Goal: Transaction & Acquisition: Purchase product/service

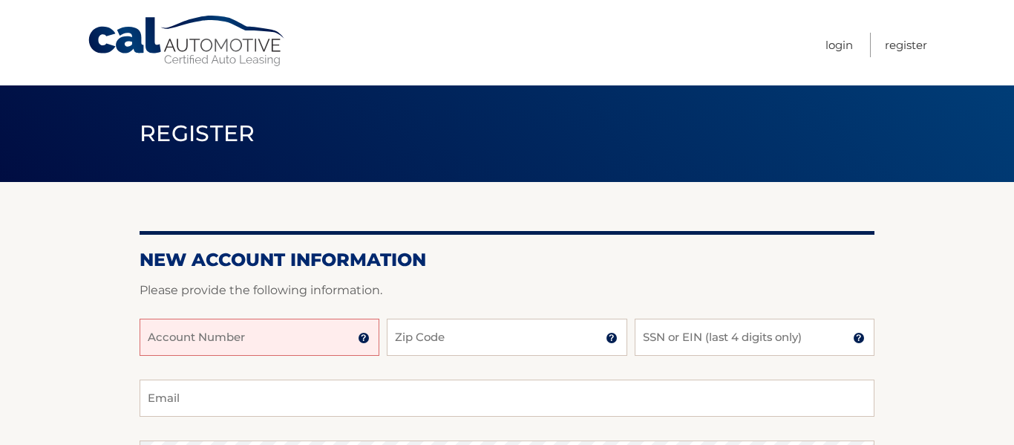
click at [264, 334] on input "Account Number" at bounding box center [260, 337] width 240 height 37
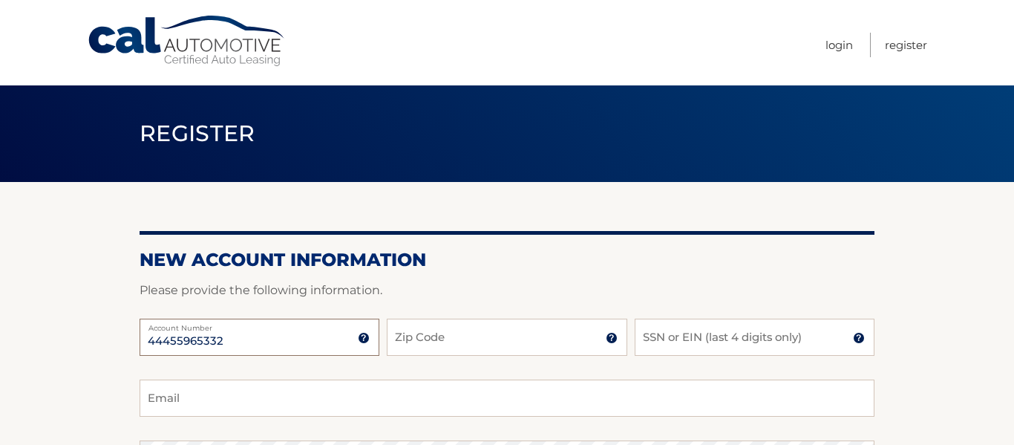
type input "44455965332"
click at [438, 332] on input "Zip Code" at bounding box center [507, 337] width 240 height 37
type input "07110"
click at [799, 334] on input "SSN or EIN (last 4 digits only)" at bounding box center [755, 337] width 240 height 37
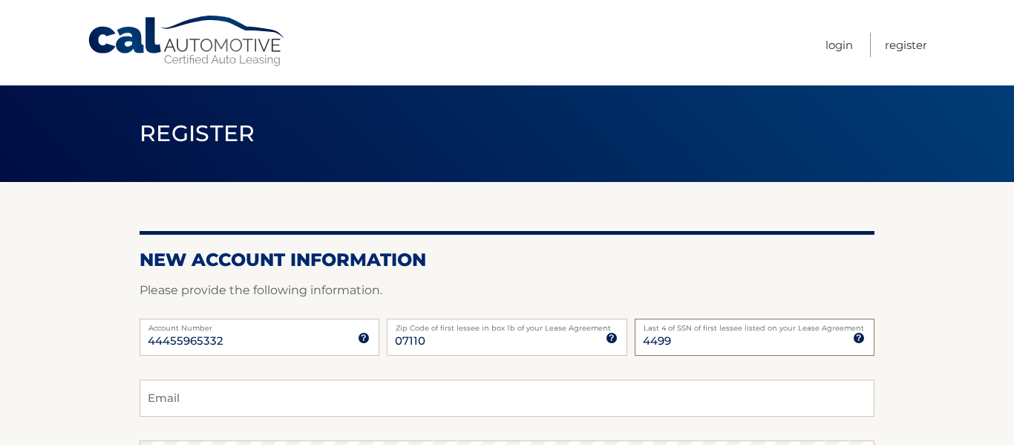
type input "4499"
click at [632, 407] on input "Email" at bounding box center [507, 397] width 735 height 37
type input "Kittymom1103@yahoo.com"
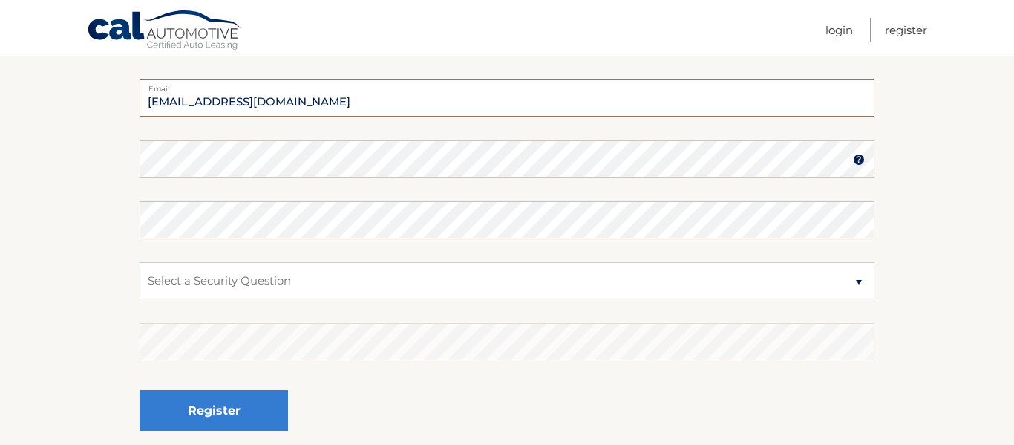
scroll to position [302, 0]
click at [247, 278] on select "Select a Security Question What was the name of your elementary school? What is…" at bounding box center [507, 279] width 735 height 37
select select "1"
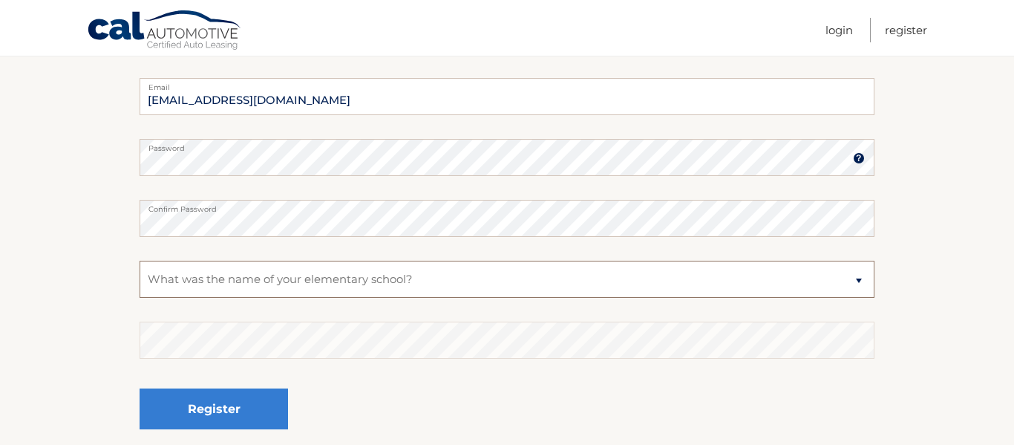
click at [140, 261] on select "Select a Security Question What was the name of your elementary school? What is…" at bounding box center [507, 279] width 735 height 37
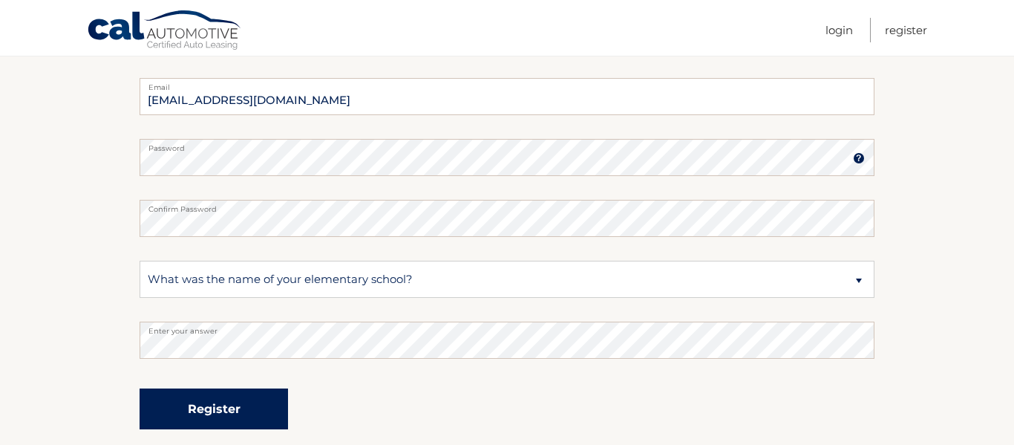
click at [250, 403] on button "Register" at bounding box center [214, 408] width 149 height 41
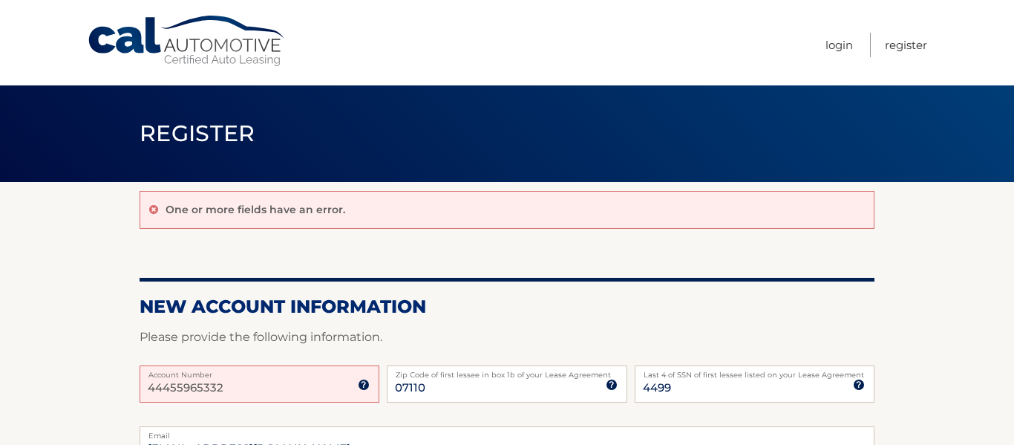
click at [301, 390] on input "44455965332" at bounding box center [260, 383] width 240 height 37
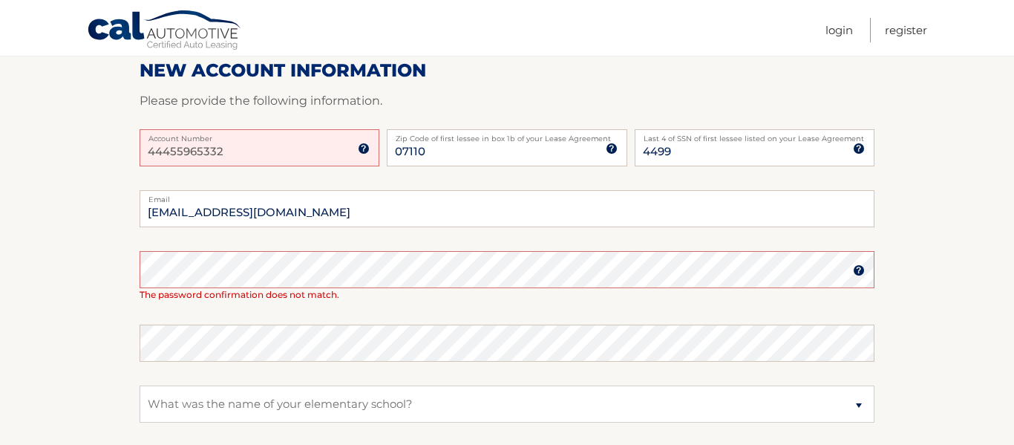
scroll to position [246, 0]
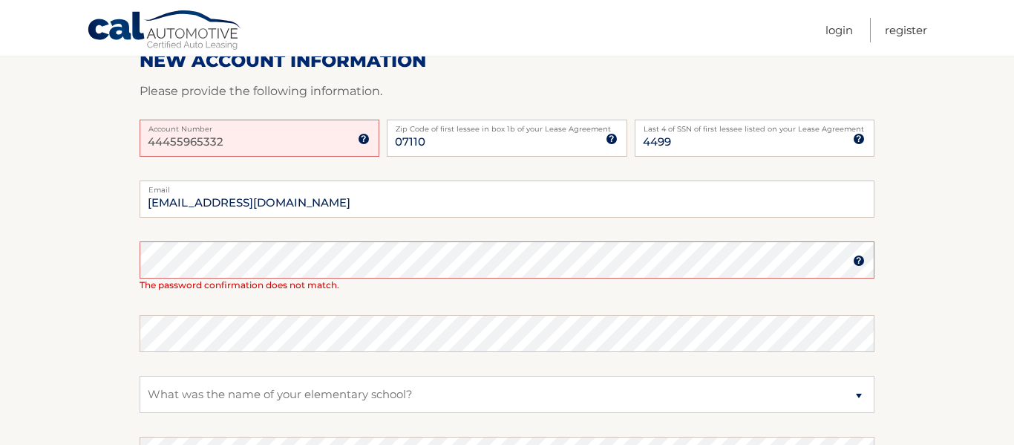
click at [366, 139] on img at bounding box center [364, 139] width 12 height 12
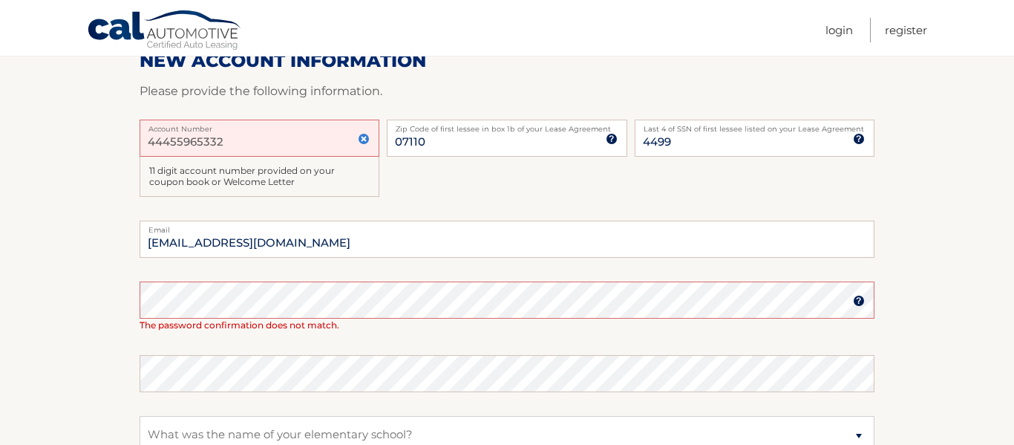
click at [396, 185] on div "44455965332 Account Number 11 digit account number provided on your coupon book…" at bounding box center [507, 171] width 735 height 102
click at [215, 326] on span "The password confirmation does not match." at bounding box center [240, 324] width 200 height 11
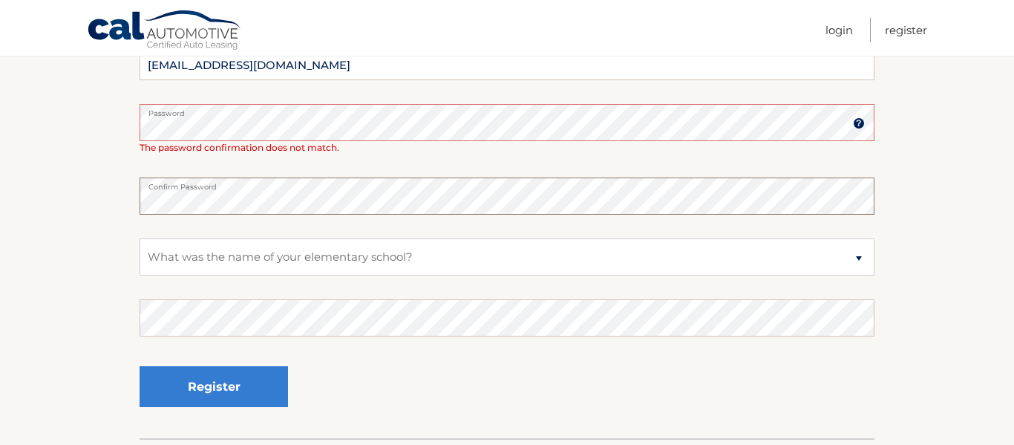
scroll to position [492, 0]
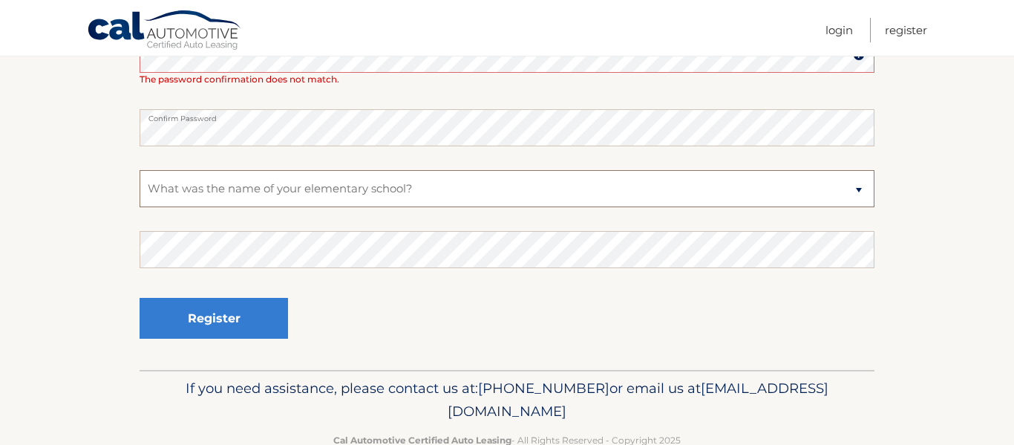
click at [211, 188] on select "Select a Security Question What was the name of your elementary school? What is…" at bounding box center [507, 188] width 735 height 37
click at [211, 189] on select "Select a Security Question What was the name of your elementary school? What is…" at bounding box center [507, 188] width 735 height 37
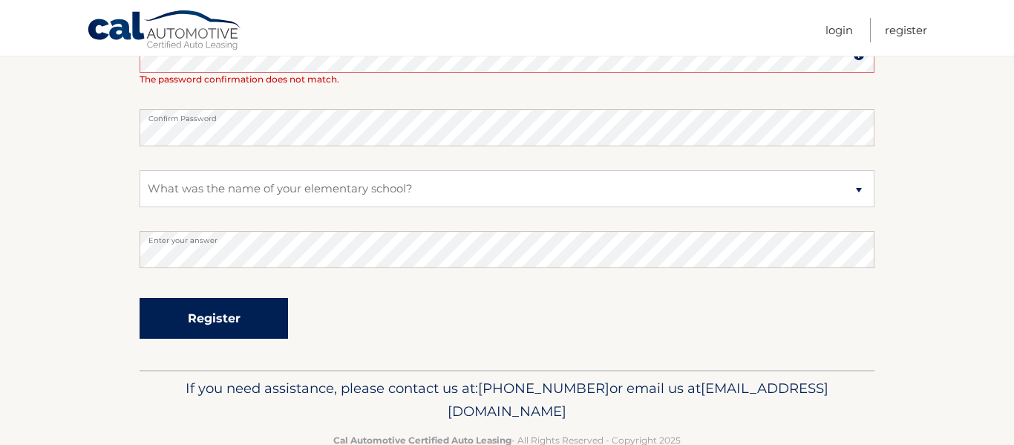
click at [219, 317] on button "Register" at bounding box center [214, 318] width 149 height 41
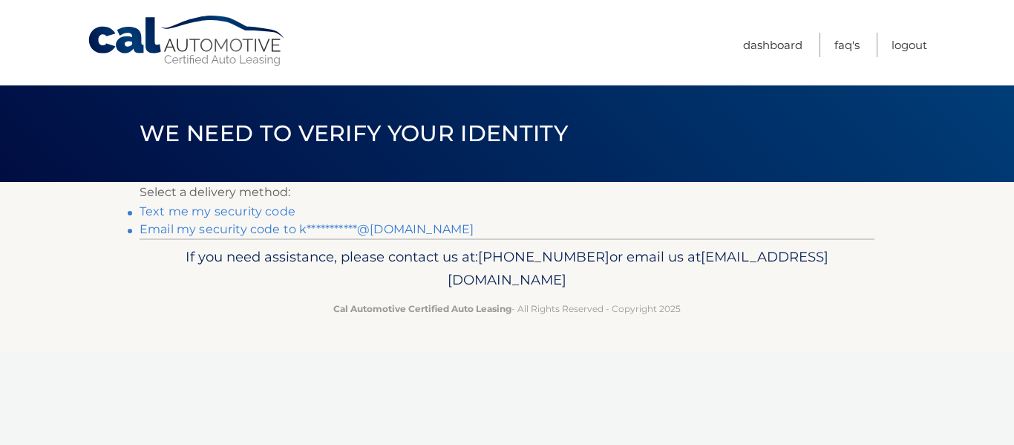
click at [240, 209] on link "Text me my security code" at bounding box center [218, 211] width 156 height 14
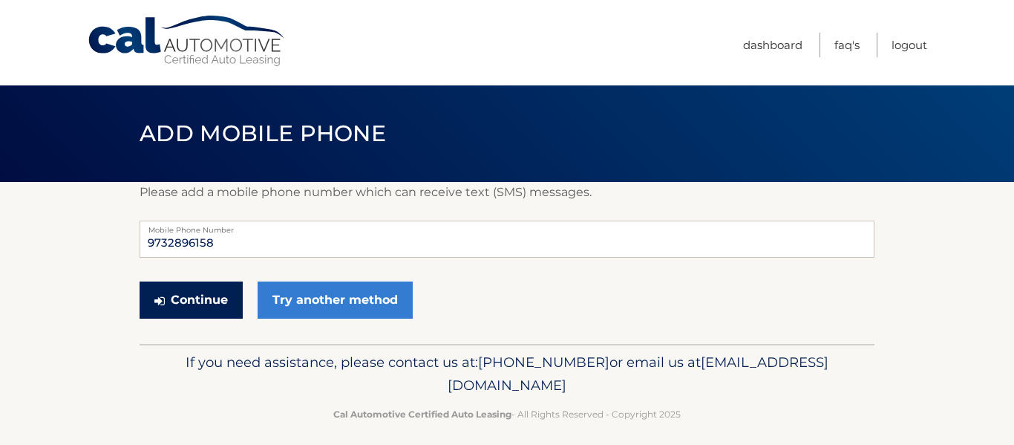
click at [190, 304] on button "Continue" at bounding box center [191, 299] width 103 height 37
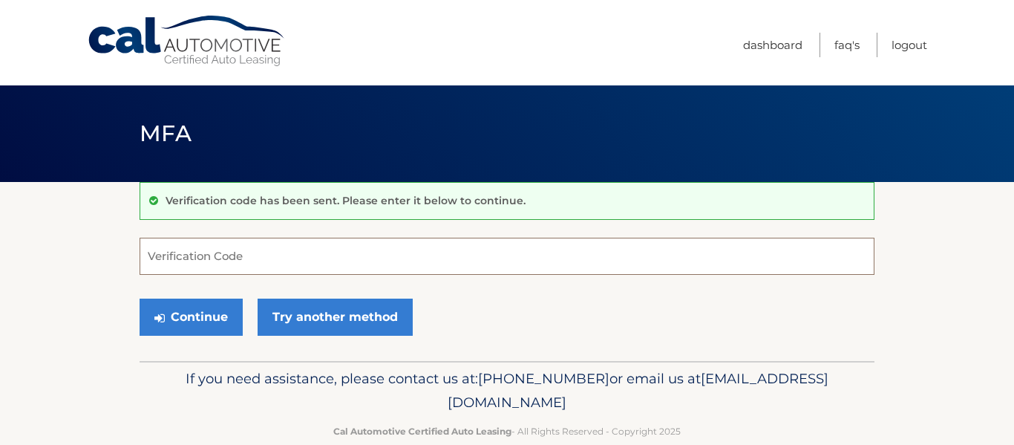
click at [192, 260] on input "Verification Code" at bounding box center [507, 256] width 735 height 37
type input "92354"
click at [196, 335] on div "Continue Try another method" at bounding box center [507, 318] width 735 height 50
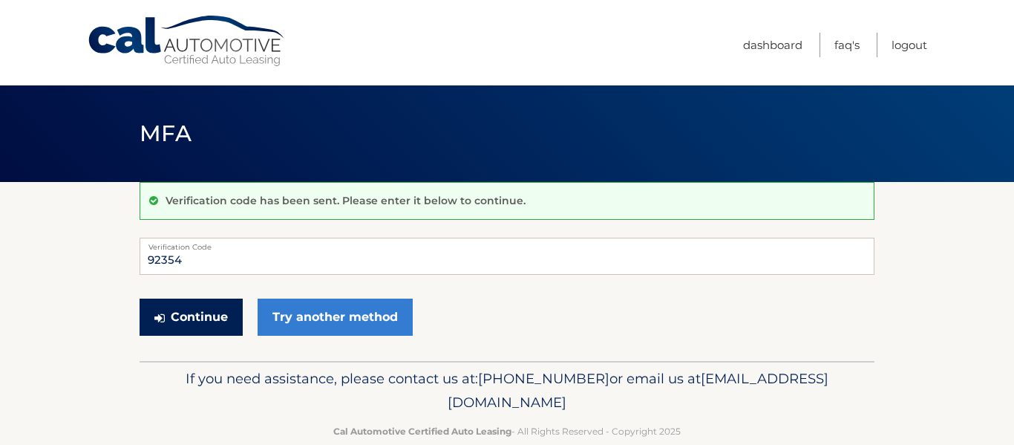
click at [190, 320] on button "Continue" at bounding box center [191, 317] width 103 height 37
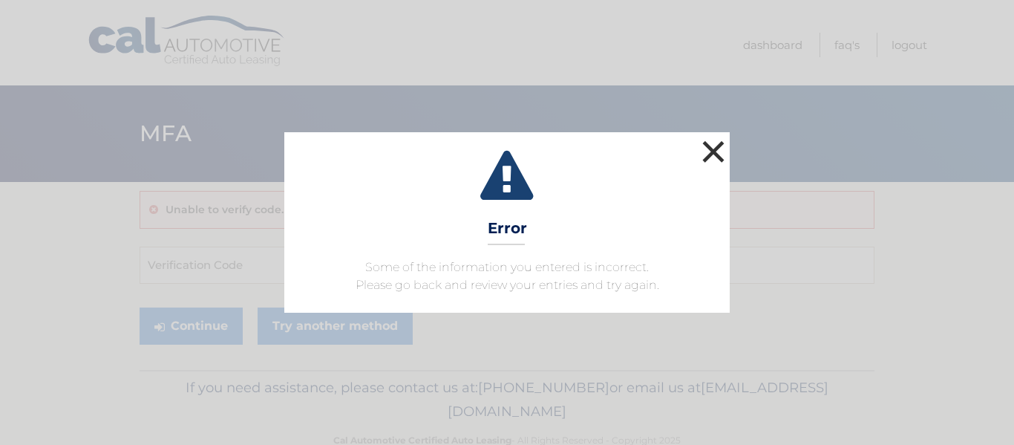
click at [714, 153] on button "×" at bounding box center [714, 152] width 30 height 30
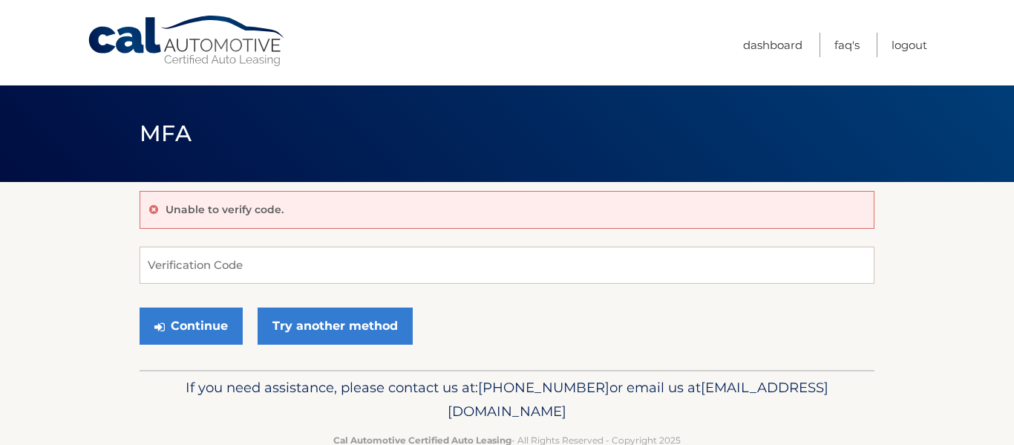
click at [245, 215] on p "Unable to verify code." at bounding box center [225, 209] width 118 height 13
click at [220, 272] on input "Verification Code" at bounding box center [507, 265] width 735 height 37
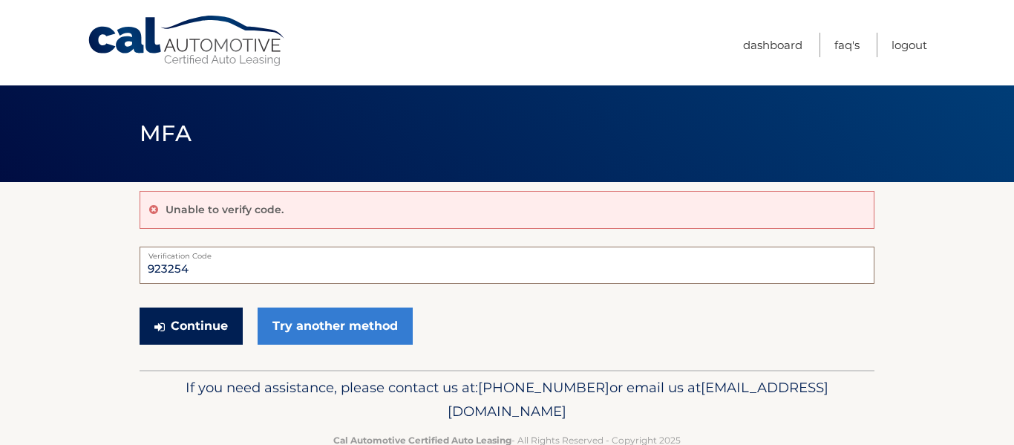
type input "923254"
click at [217, 330] on button "Continue" at bounding box center [191, 325] width 103 height 37
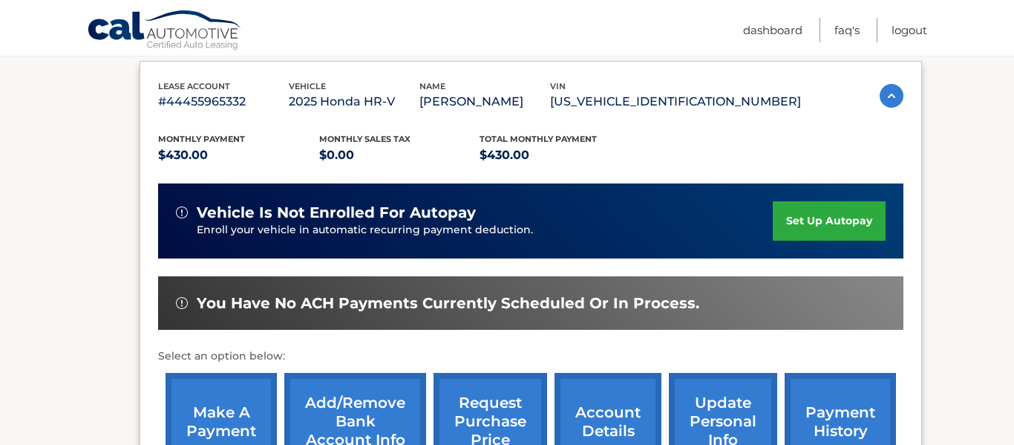
scroll to position [254, 0]
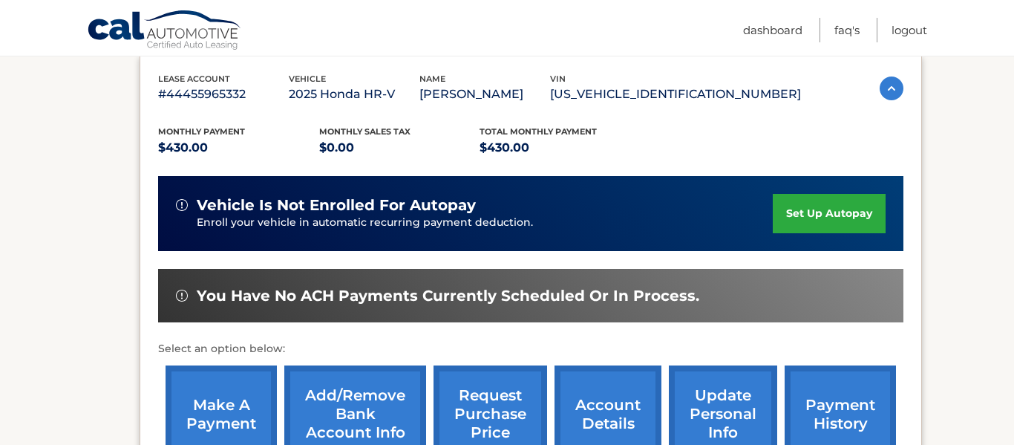
click at [362, 398] on link "Add/Remove bank account info" at bounding box center [355, 413] width 142 height 97
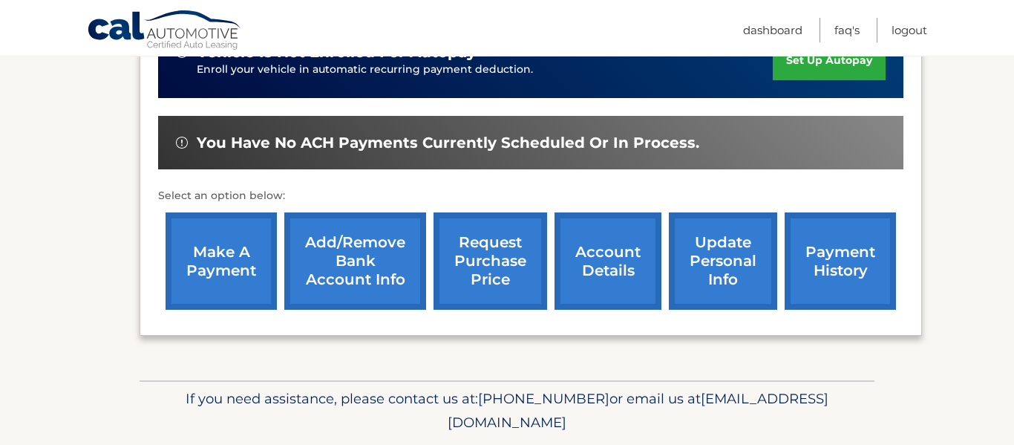
scroll to position [451, 0]
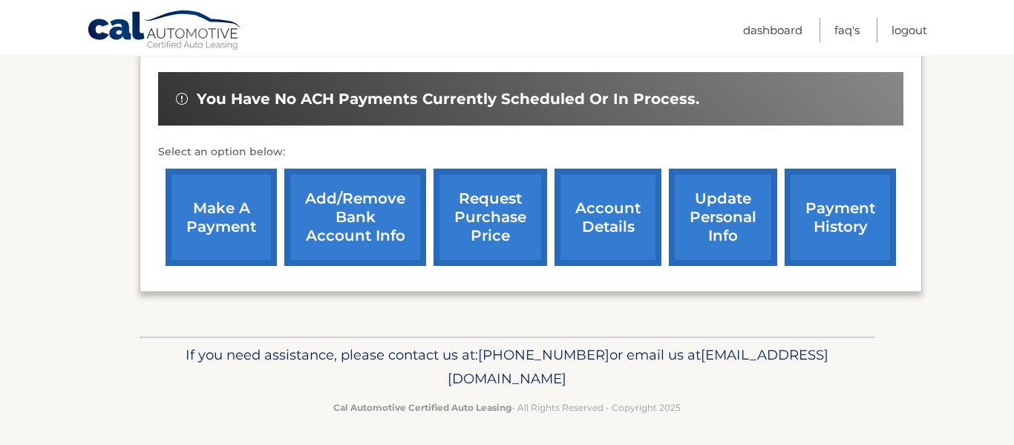
click at [212, 224] on link "make a payment" at bounding box center [221, 217] width 111 height 97
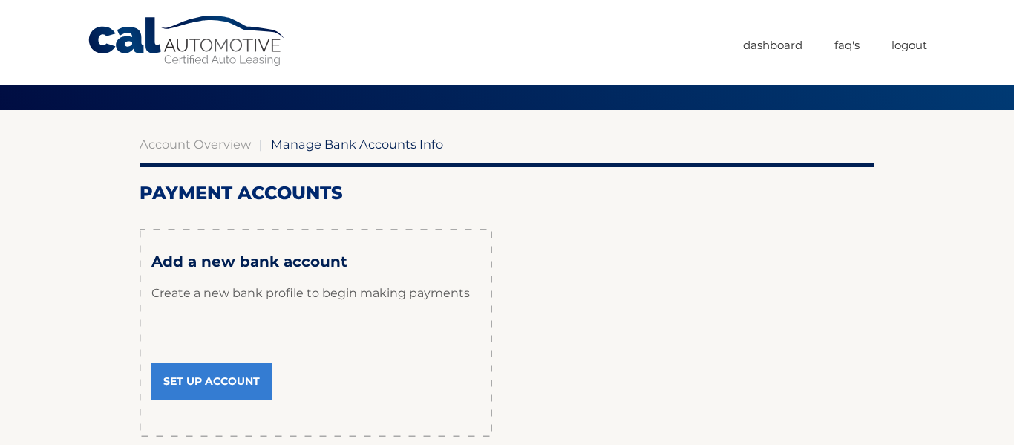
scroll to position [91, 0]
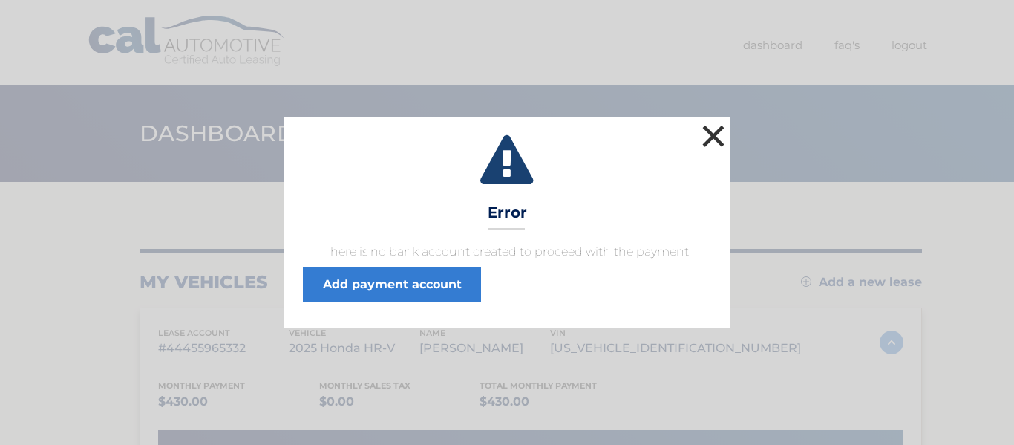
click at [718, 140] on button "×" at bounding box center [714, 136] width 30 height 30
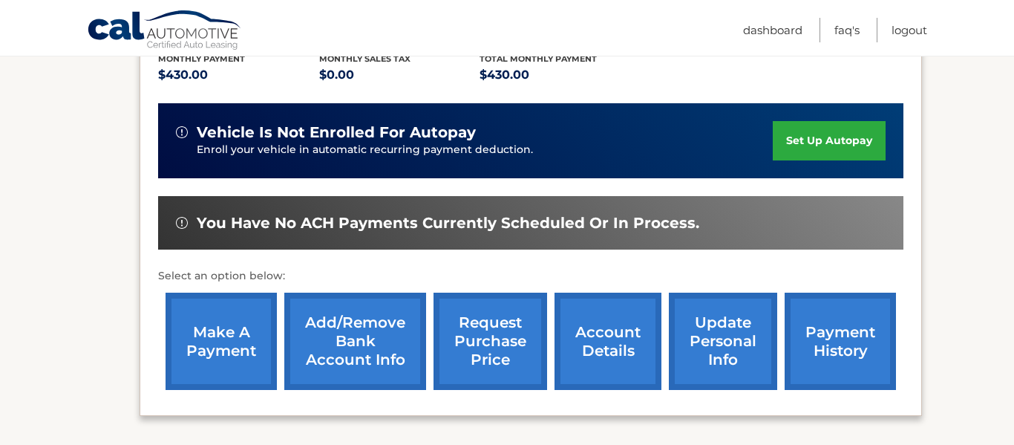
scroll to position [455, 0]
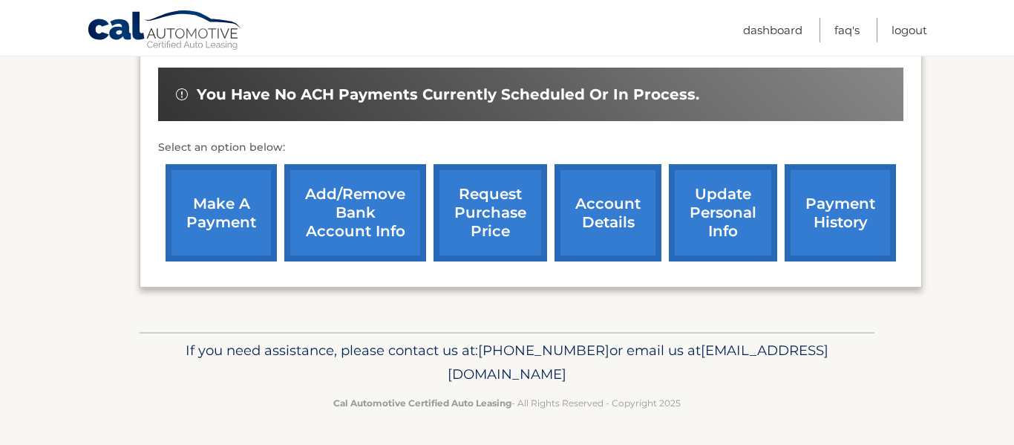
click at [337, 219] on link "Add/Remove bank account info" at bounding box center [355, 212] width 142 height 97
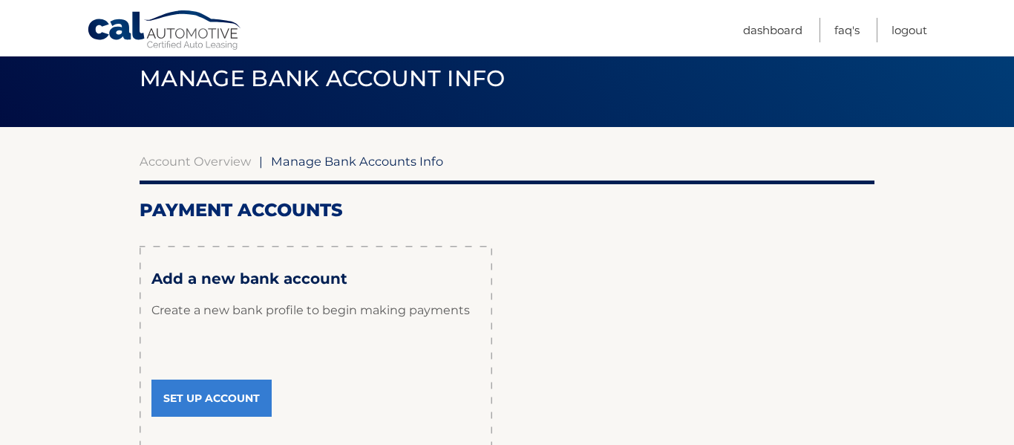
scroll to position [194, 0]
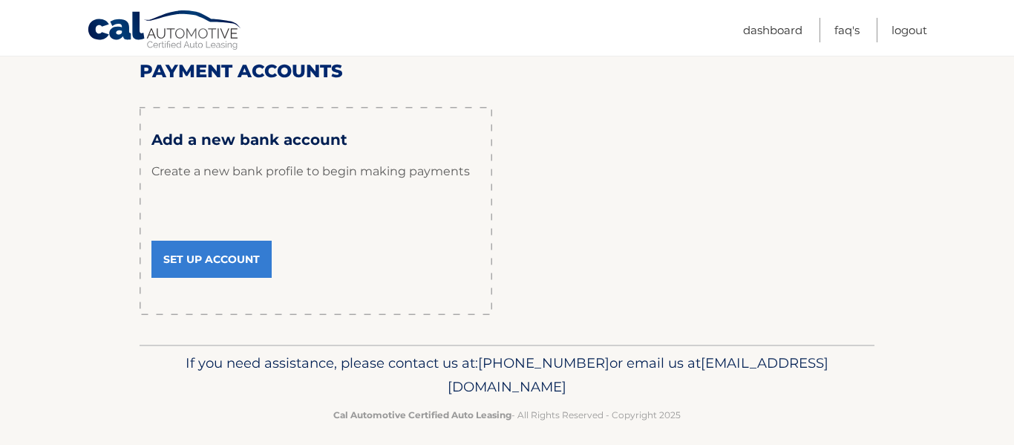
click at [206, 257] on link "Set Up Account" at bounding box center [211, 259] width 120 height 37
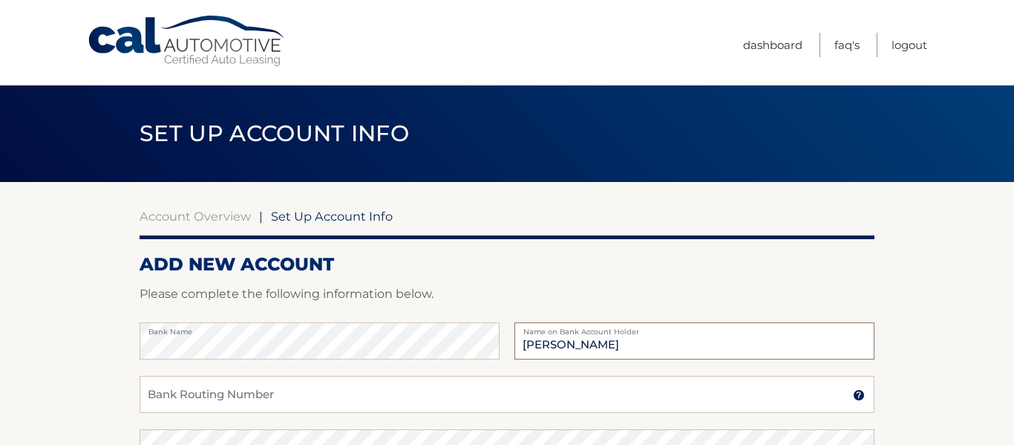
type input "[PERSON_NAME]"
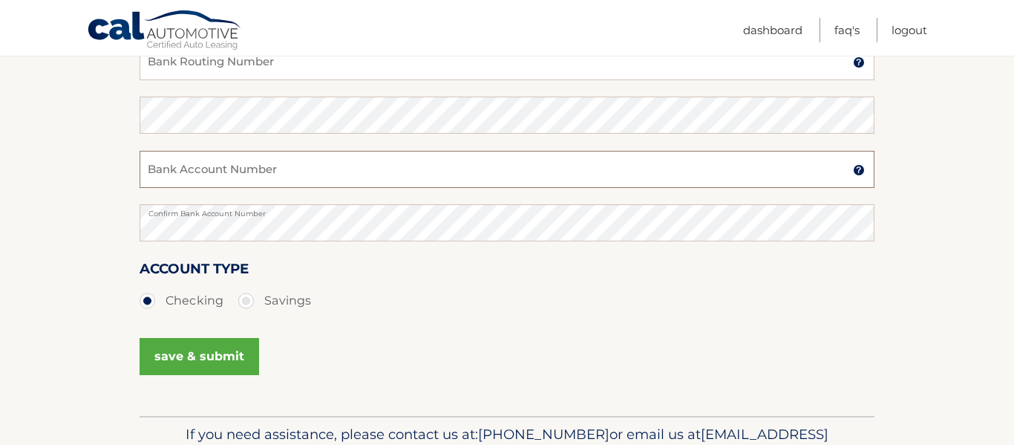
click at [280, 154] on input "Bank Account Number" at bounding box center [507, 169] width 735 height 37
type input "021202337"
click at [172, 361] on button "save & submit" at bounding box center [200, 356] width 120 height 37
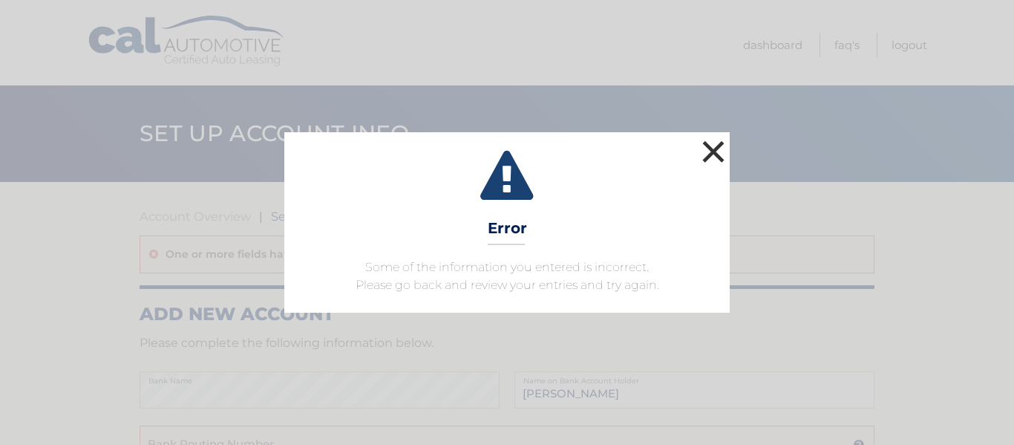
click at [705, 151] on button "×" at bounding box center [714, 152] width 30 height 30
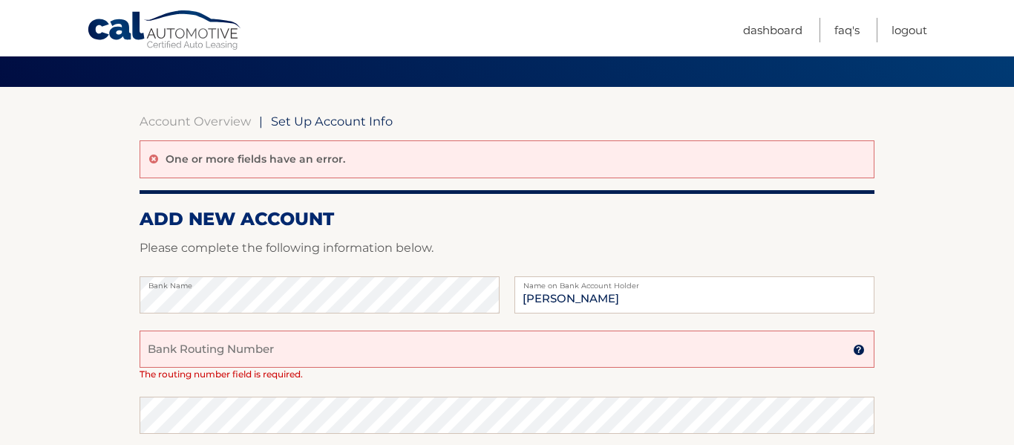
scroll to position [88, 0]
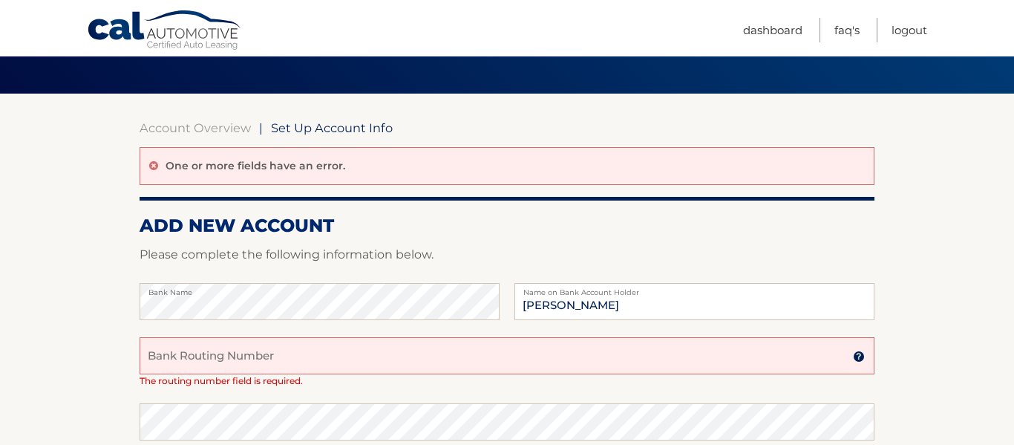
click at [247, 149] on div "One or more fields have an error." at bounding box center [507, 166] width 735 height 38
click at [246, 365] on input "Bank Routing Number" at bounding box center [507, 355] width 735 height 37
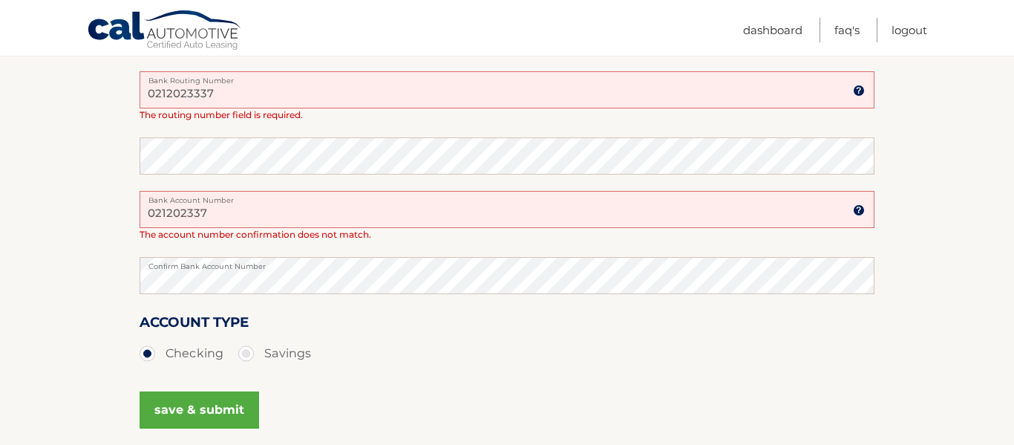
scroll to position [491, 0]
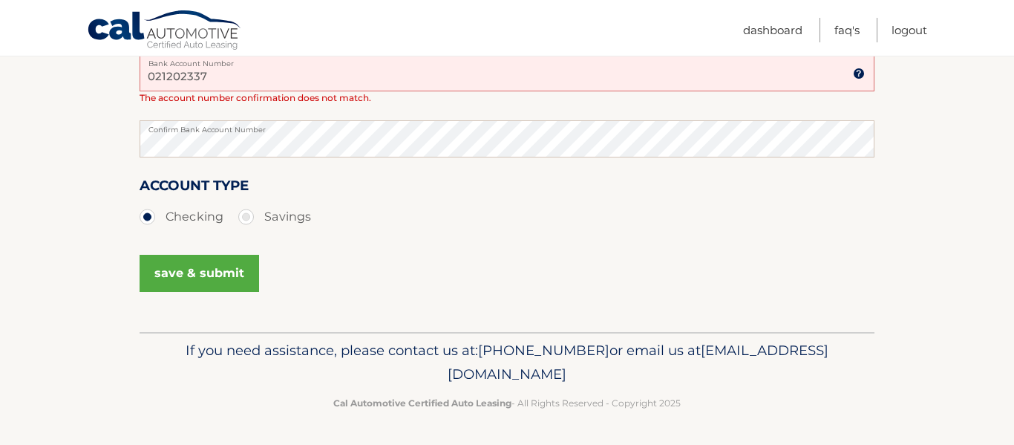
type input "0212023337"
click at [168, 283] on button "save & submit" at bounding box center [200, 273] width 120 height 37
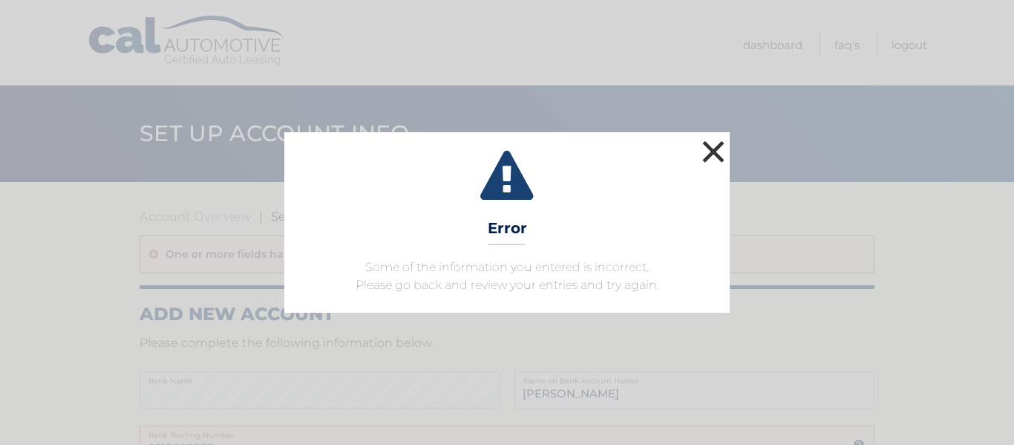
click at [722, 146] on button "×" at bounding box center [714, 152] width 30 height 30
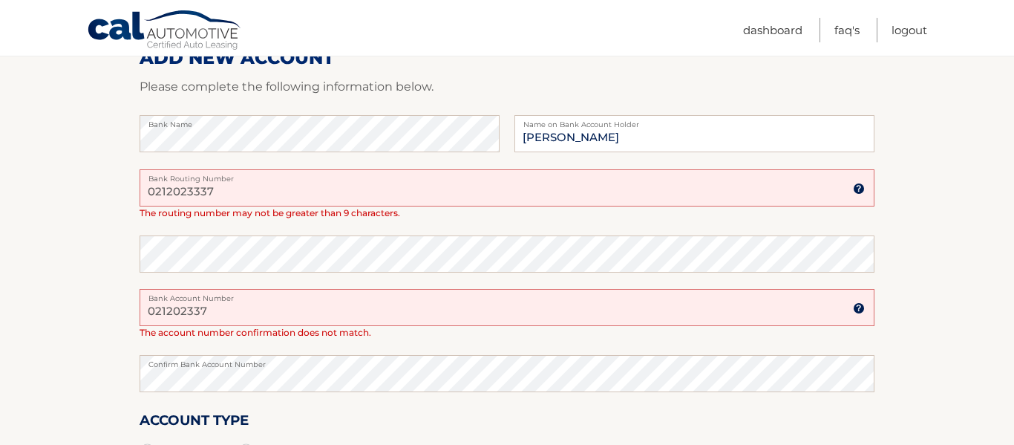
scroll to position [258, 0]
click at [203, 191] on input "0212023337" at bounding box center [507, 186] width 735 height 37
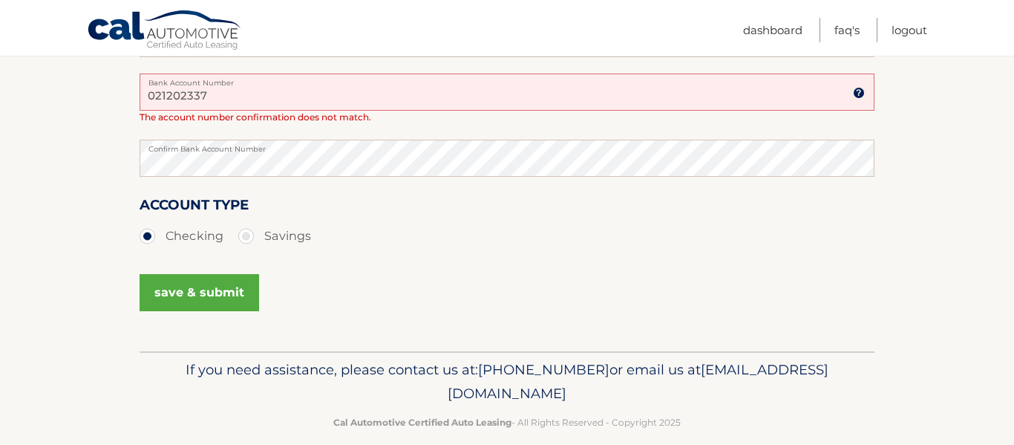
scroll to position [491, 0]
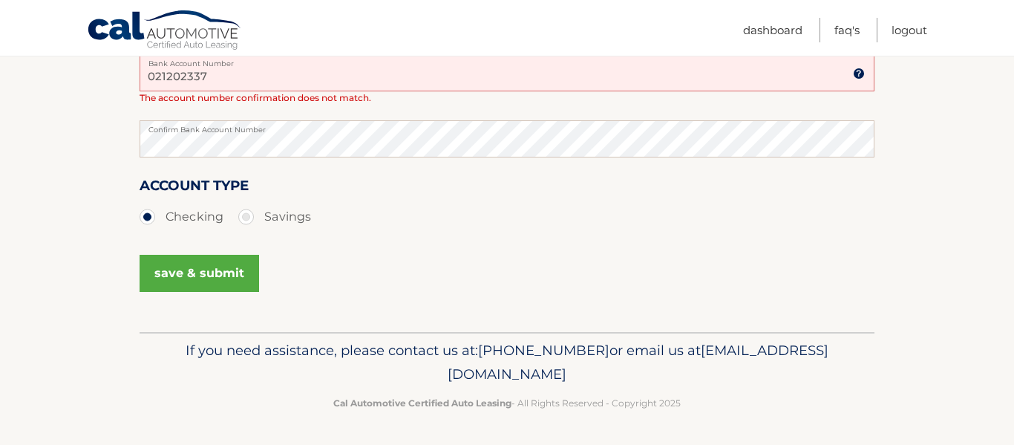
type input "021202337"
click at [186, 276] on button "save & submit" at bounding box center [200, 273] width 120 height 37
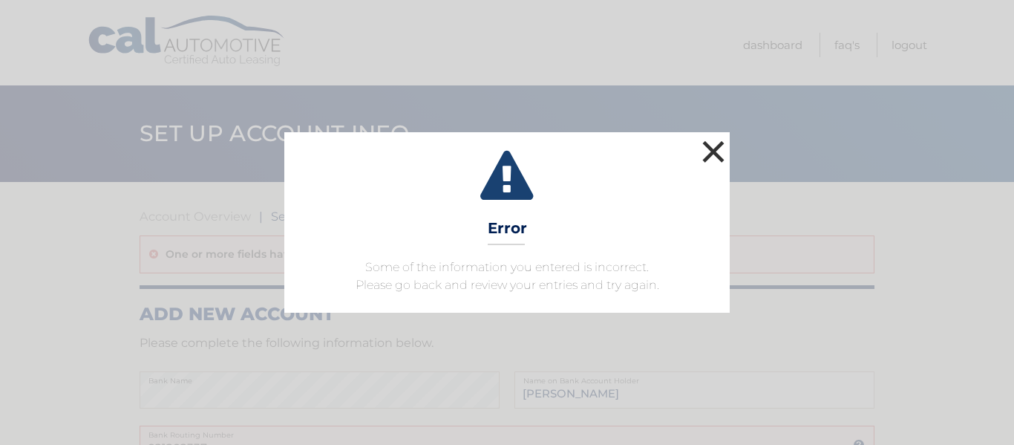
click at [719, 157] on button "×" at bounding box center [714, 152] width 30 height 30
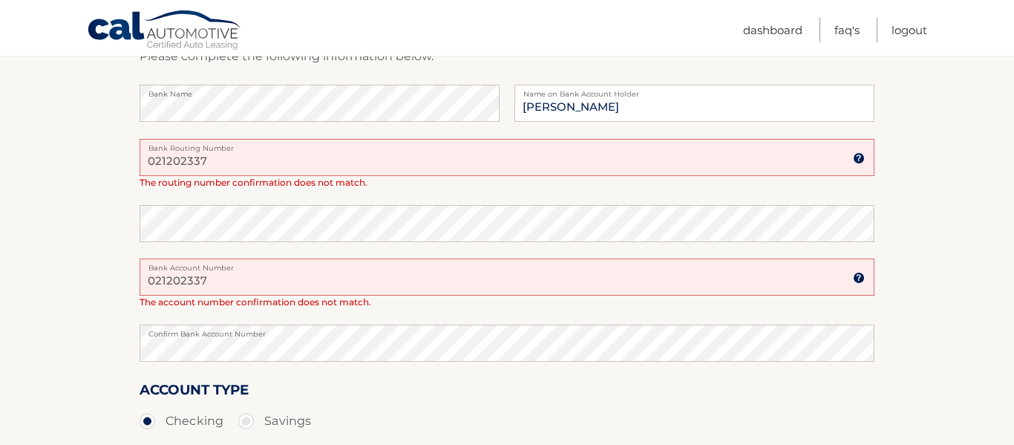
scroll to position [291, 0]
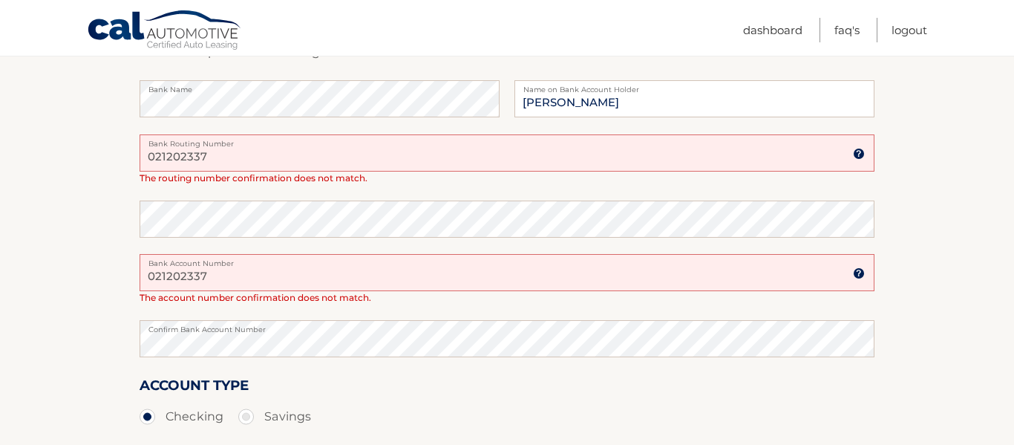
drag, startPoint x: 212, startPoint y: 161, endPoint x: 111, endPoint y: 157, distance: 101.8
click at [111, 157] on section "Account Overview | Set Up Account Info One or more fields have an error. ADD NE…" at bounding box center [507, 211] width 1014 height 641
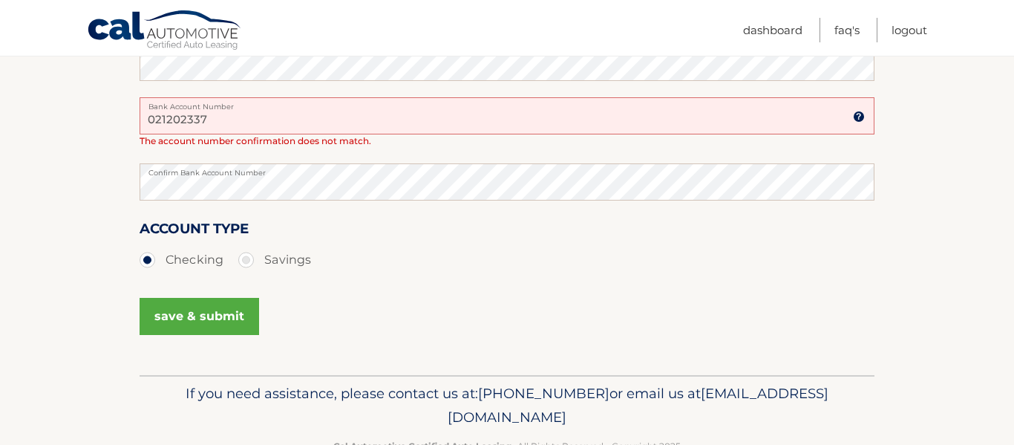
type input "021202337"
click at [196, 326] on button "save & submit" at bounding box center [200, 316] width 120 height 37
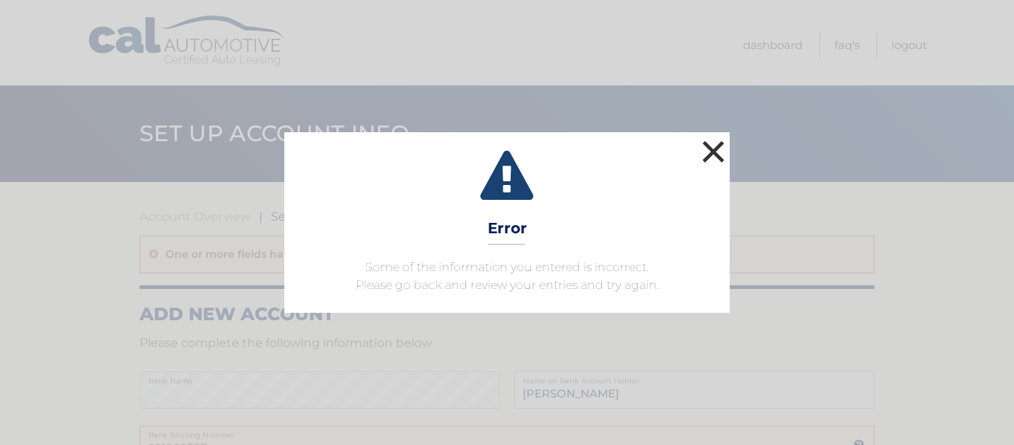
click at [710, 154] on button "×" at bounding box center [714, 152] width 30 height 30
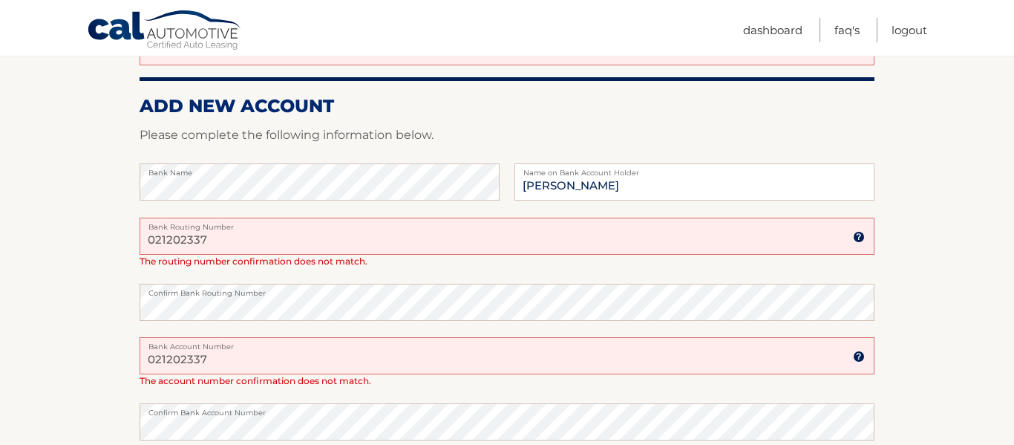
scroll to position [482, 0]
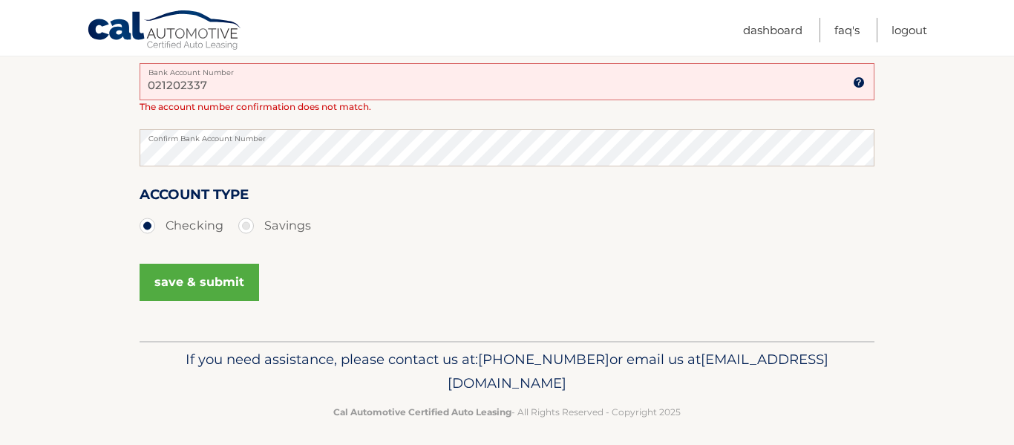
click at [225, 80] on input "021202337" at bounding box center [507, 81] width 735 height 37
type input "0"
type input "907005751565"
click at [217, 288] on button "save & submit" at bounding box center [200, 282] width 120 height 37
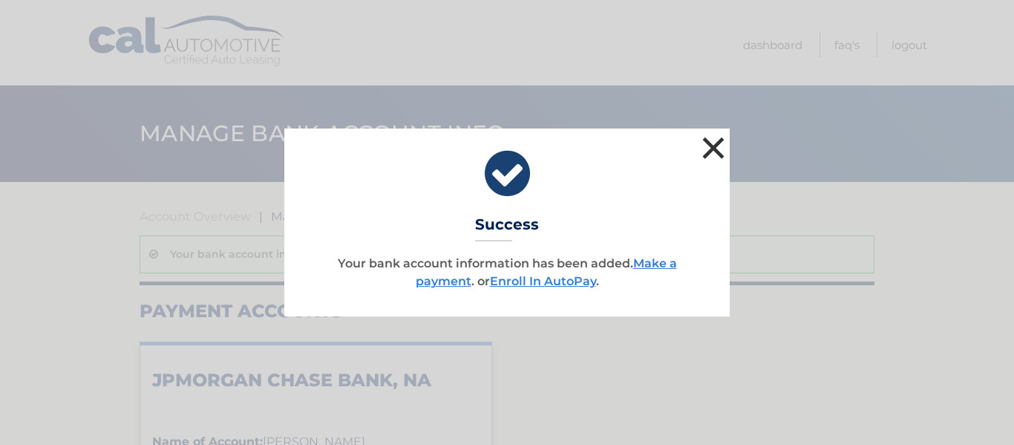
click at [718, 150] on button "×" at bounding box center [714, 148] width 30 height 30
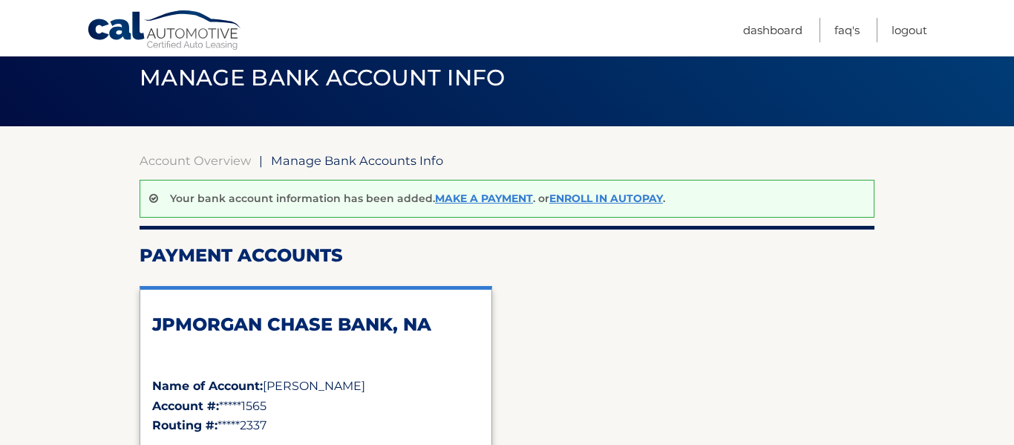
scroll to position [53, 0]
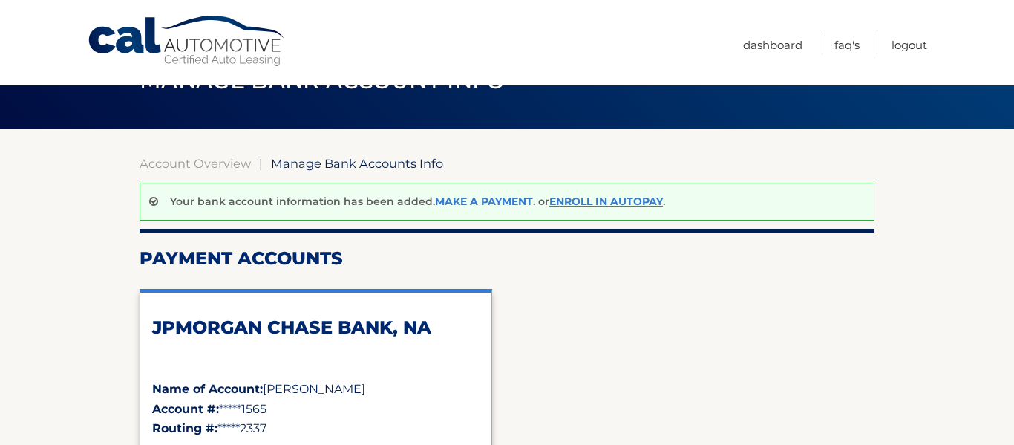
click at [475, 203] on link "Make a payment" at bounding box center [484, 201] width 98 height 13
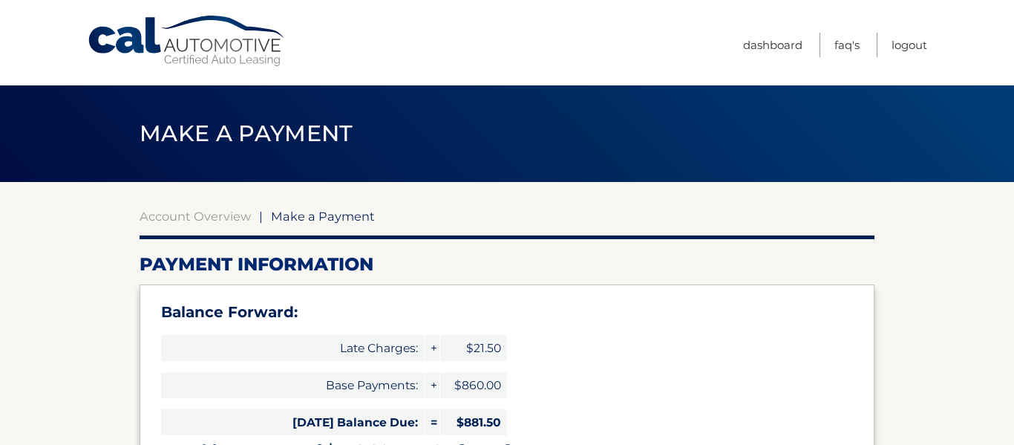
select select "NDM4Mjc4YzctNGNlZC00MTUxLTllMjAtNGRhMGZiMWVhMjZl"
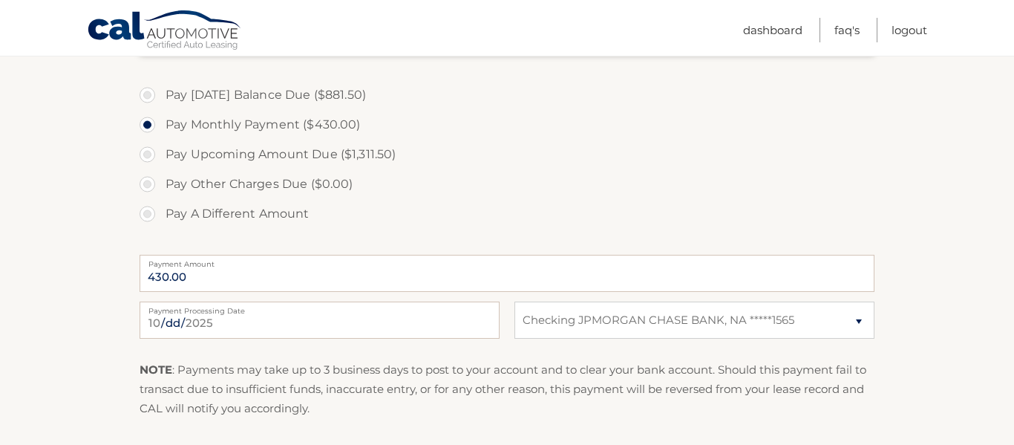
scroll to position [539, 0]
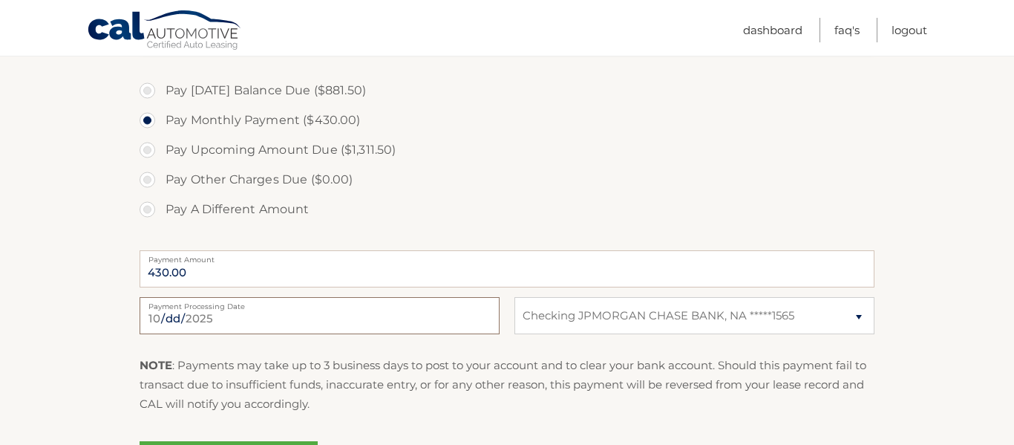
click at [177, 316] on input "[DATE]" at bounding box center [320, 315] width 360 height 37
type input "[DATE]"
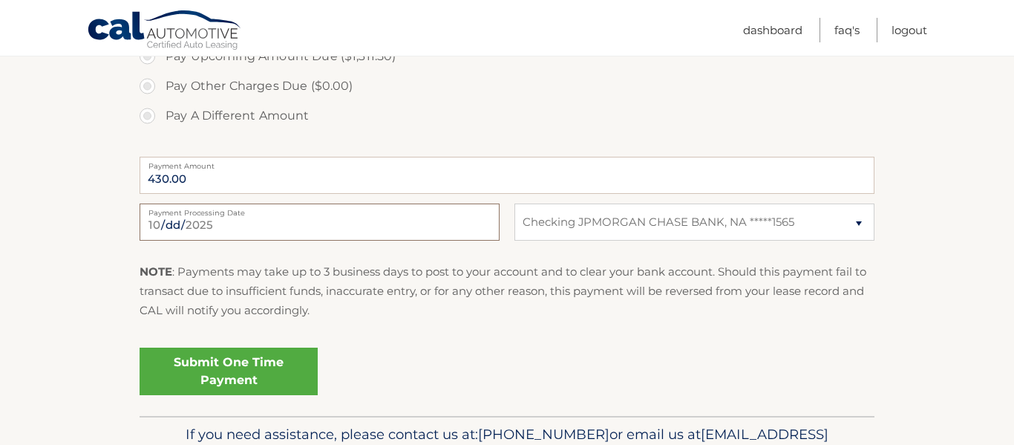
scroll to position [658, 0]
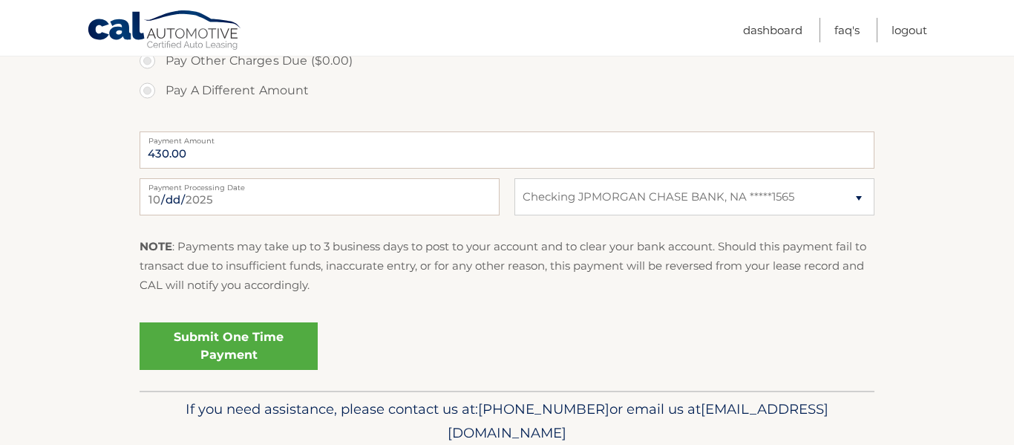
click at [224, 353] on link "Submit One Time Payment" at bounding box center [229, 346] width 178 height 48
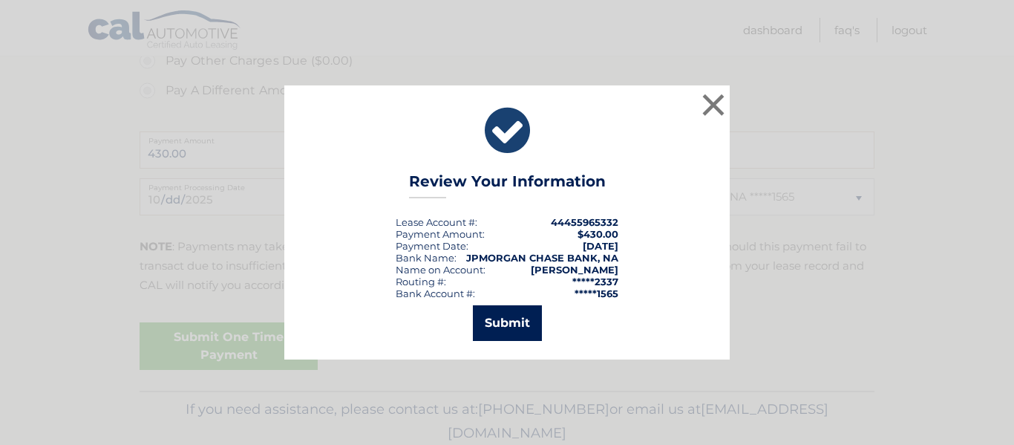
click at [509, 337] on button "Submit" at bounding box center [507, 323] width 69 height 36
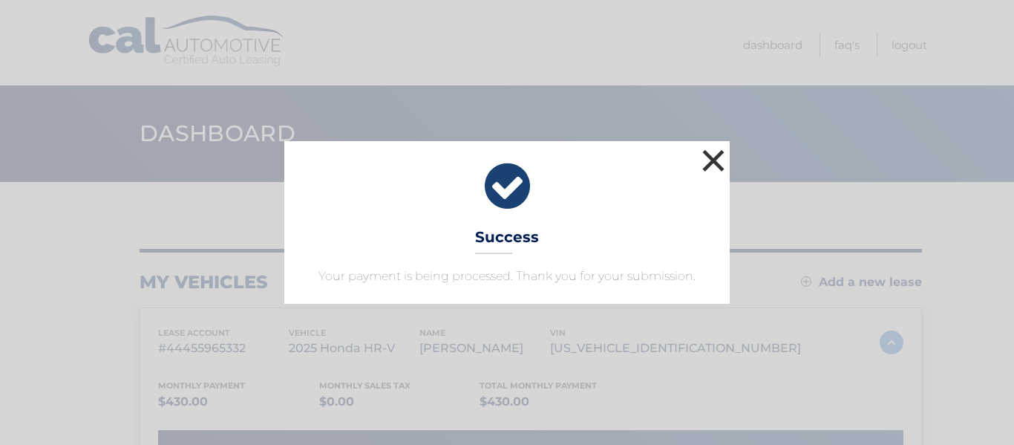
click at [713, 157] on button "×" at bounding box center [714, 161] width 30 height 30
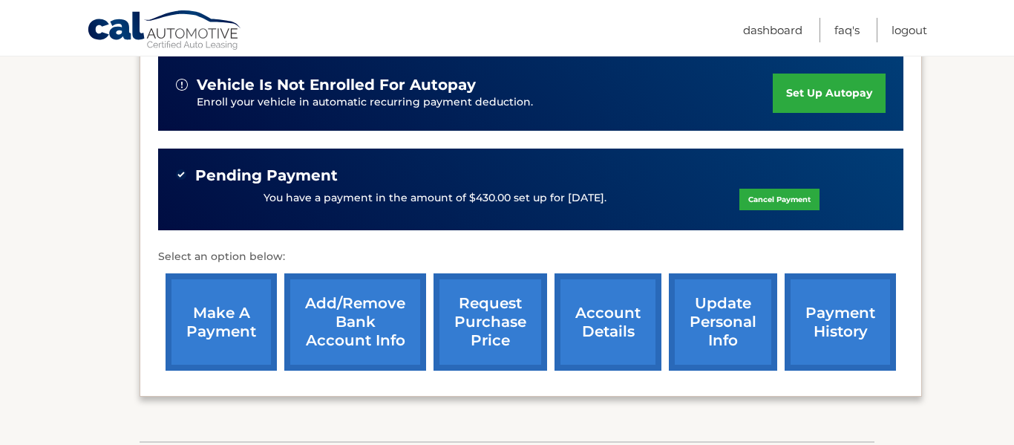
scroll to position [384, 0]
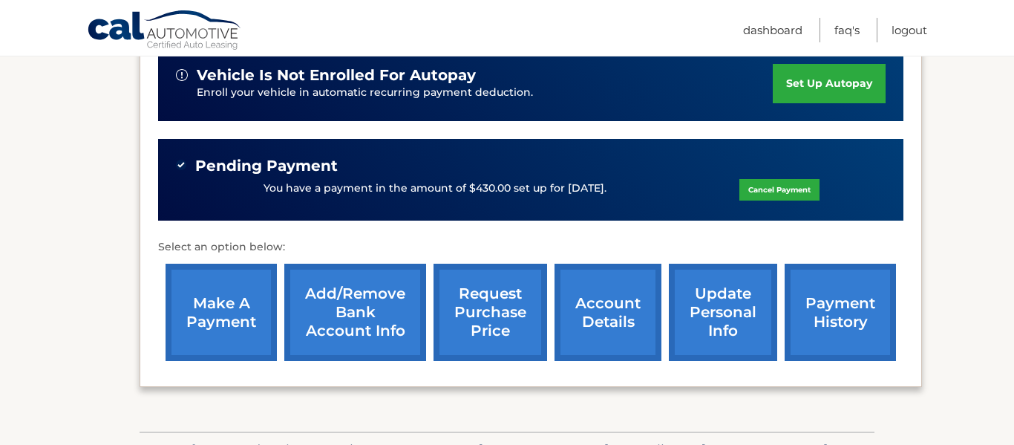
click at [252, 296] on link "make a payment" at bounding box center [221, 312] width 111 height 97
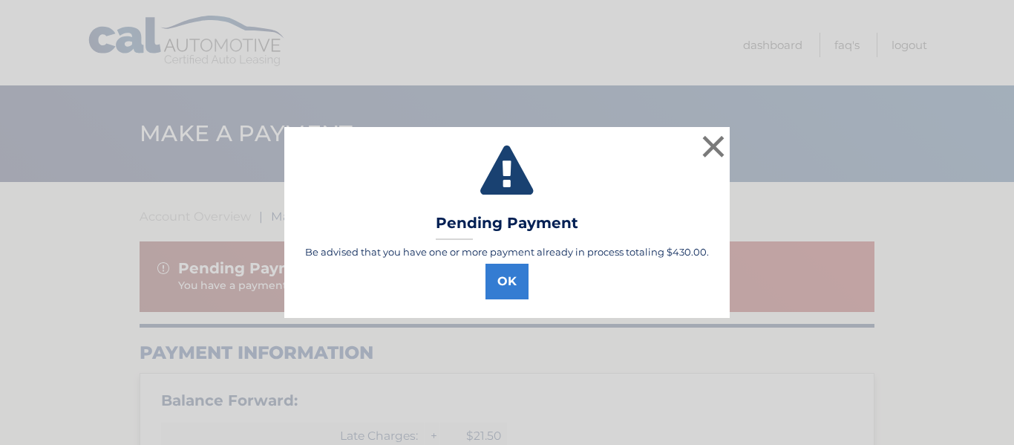
select select "NDM4Mjc4YzctNGNlZC00MTUxLTllMjAtNGRhMGZiMWVhMjZl"
click at [498, 293] on button "OK" at bounding box center [507, 282] width 43 height 36
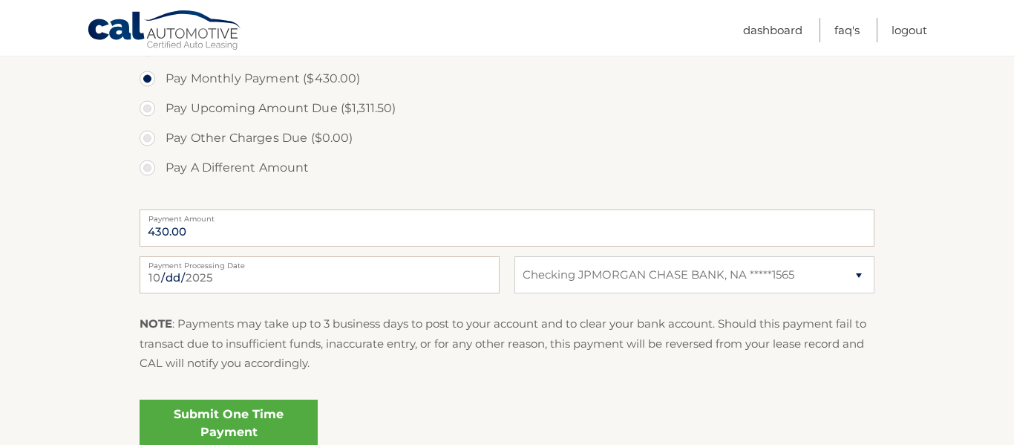
scroll to position [670, 0]
click at [178, 273] on input "2025-10-09" at bounding box center [320, 273] width 360 height 37
type input "2025-10-31"
click at [388, 410] on div "Submit One Time Payment" at bounding box center [507, 418] width 735 height 53
click at [261, 429] on link "Submit One Time Payment" at bounding box center [229, 422] width 178 height 48
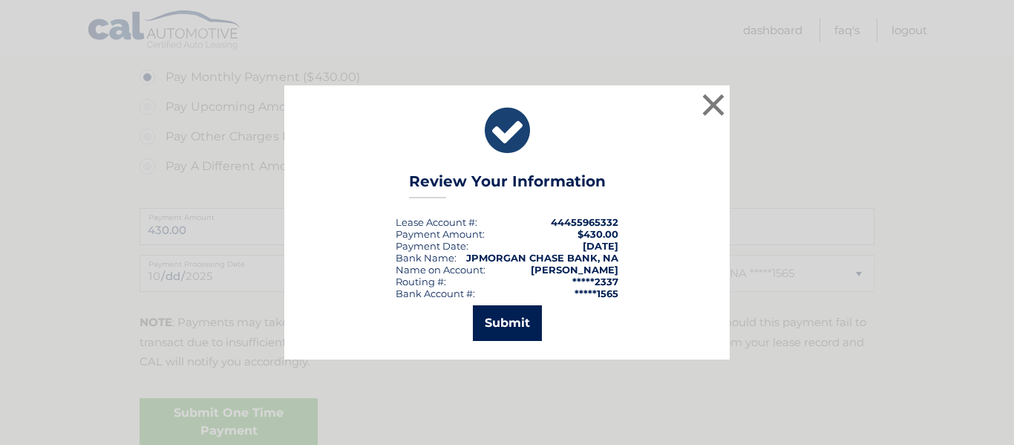
click at [509, 330] on button "Submit" at bounding box center [507, 323] width 69 height 36
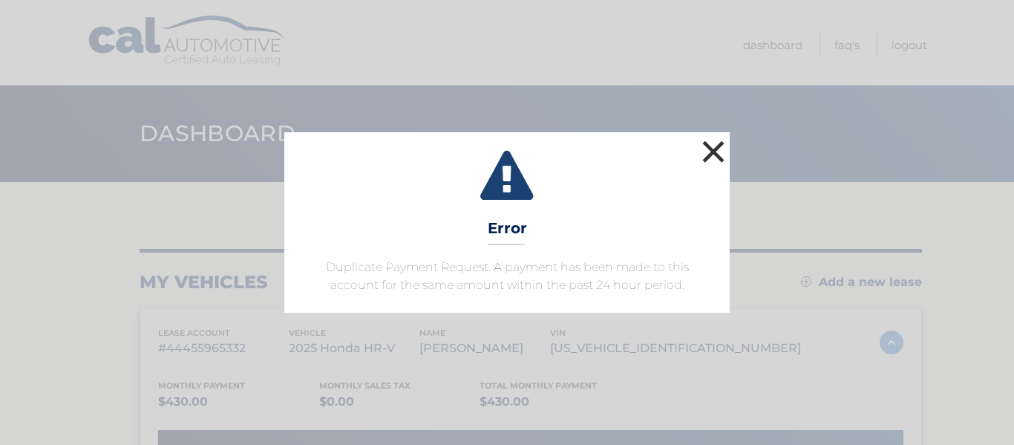
click at [720, 157] on button "×" at bounding box center [714, 152] width 30 height 30
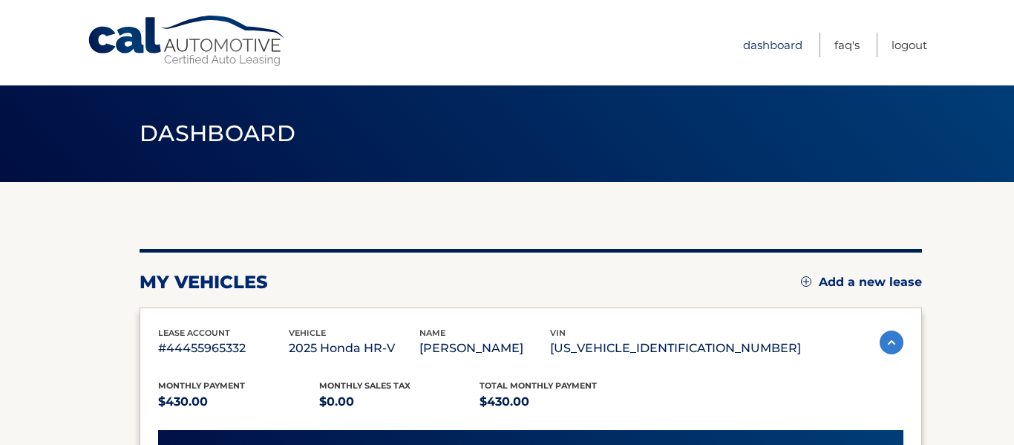
click at [764, 44] on link "Dashboard" at bounding box center [772, 45] width 59 height 25
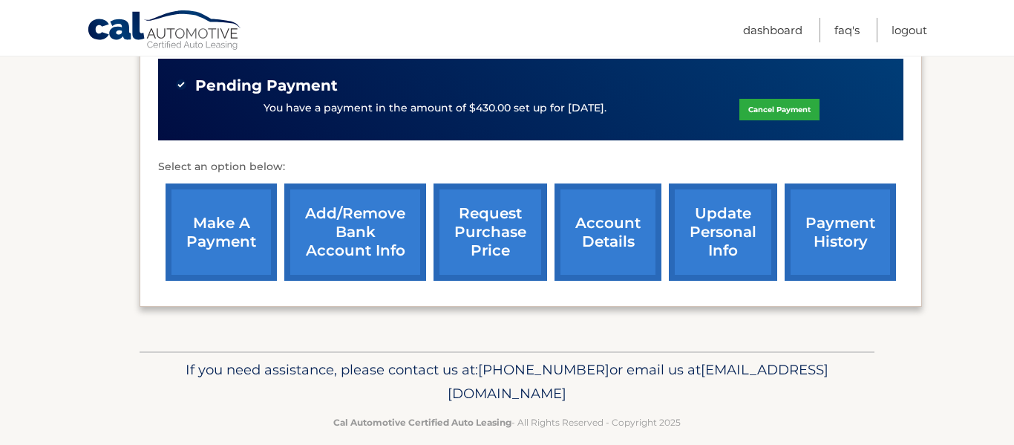
scroll to position [483, 0]
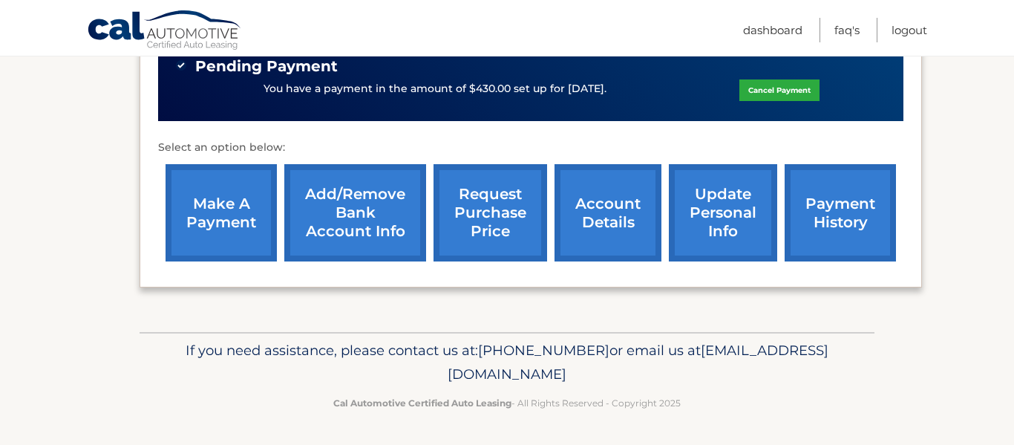
click at [815, 227] on link "payment history" at bounding box center [840, 212] width 111 height 97
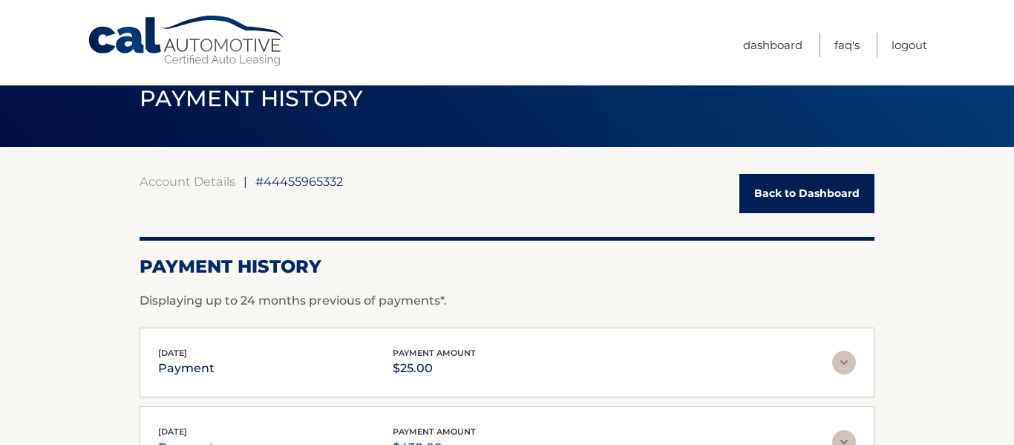
scroll to position [33, 0]
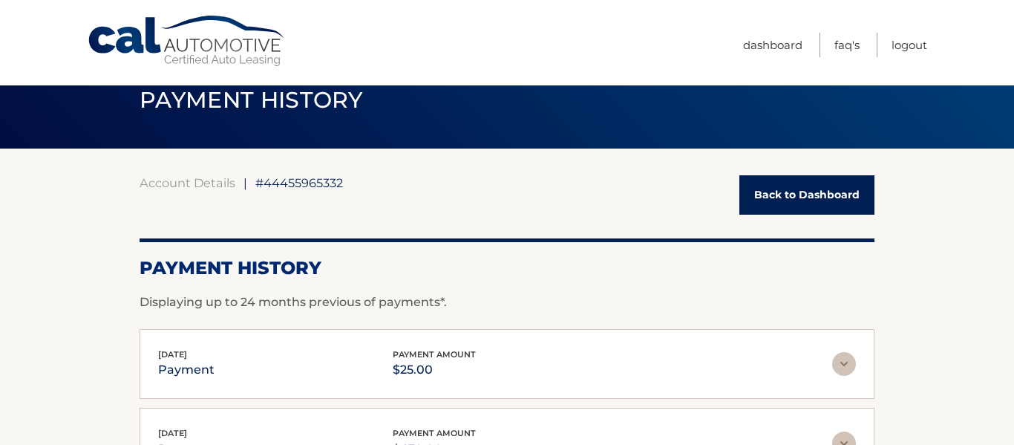
click at [786, 201] on link "Back to Dashboard" at bounding box center [807, 194] width 135 height 39
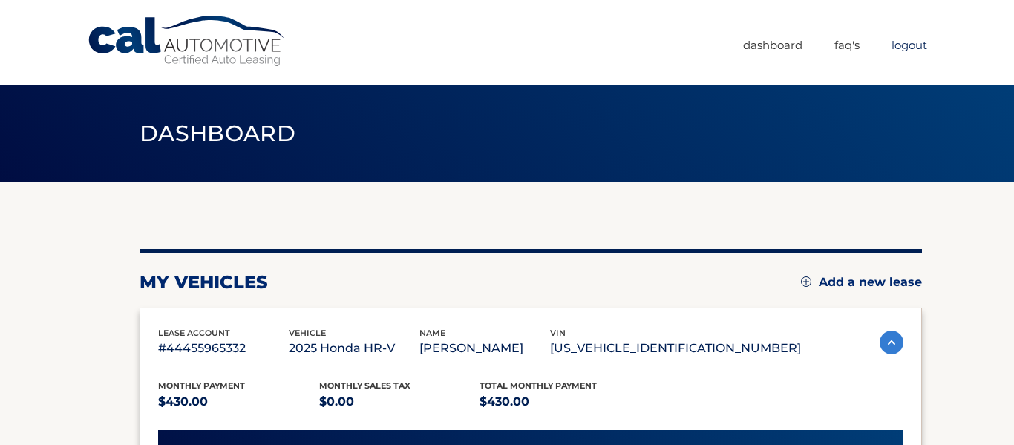
click at [904, 41] on link "Logout" at bounding box center [910, 45] width 36 height 25
